Goal: Find specific page/section: Find specific page/section

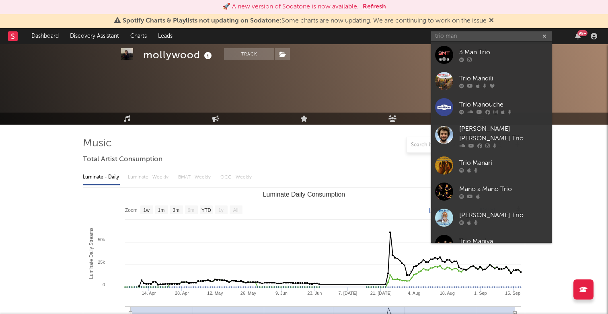
select select "1w"
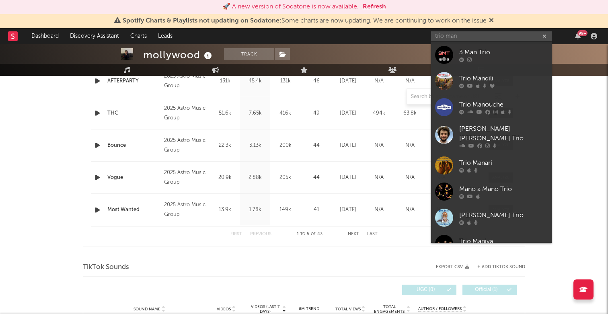
click at [399, 51] on div "mollywood Track [GEOGRAPHIC_DATA] | Hip-Hop/Rap Edit Track Benchmark Summary 69…" at bounding box center [304, 25] width 608 height 58
click at [462, 38] on input "trio man" at bounding box center [491, 36] width 121 height 10
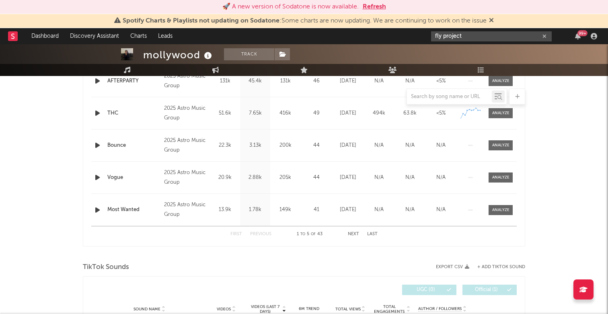
click at [477, 39] on input "fly project" at bounding box center [491, 36] width 121 height 10
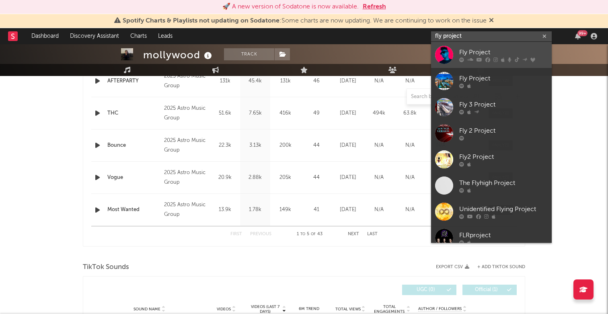
type input "fly project"
click at [477, 48] on div "Fly Project" at bounding box center [503, 52] width 88 height 10
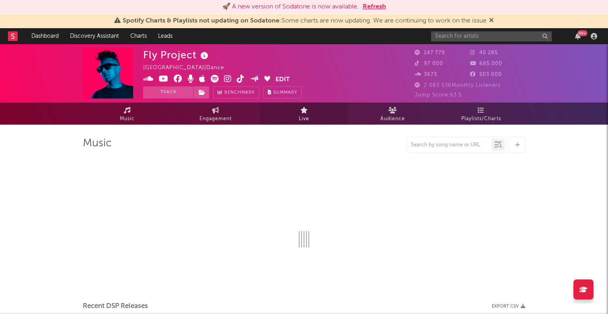
select select "6m"
